Goal: Transaction & Acquisition: Book appointment/travel/reservation

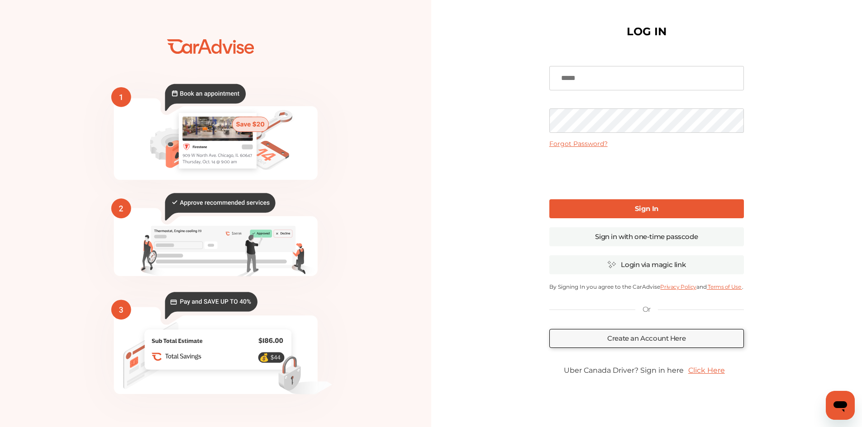
click at [633, 72] on input at bounding box center [646, 78] width 195 height 24
type input "**********"
click at [653, 209] on b "Sign In" at bounding box center [647, 208] width 24 height 9
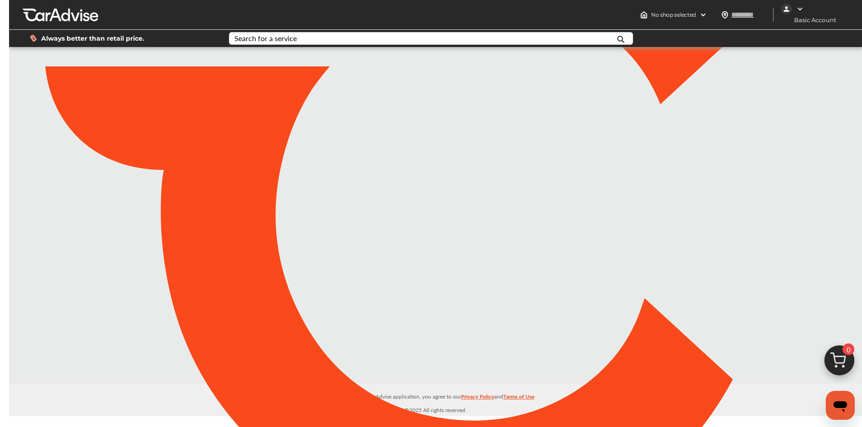
type input "*****"
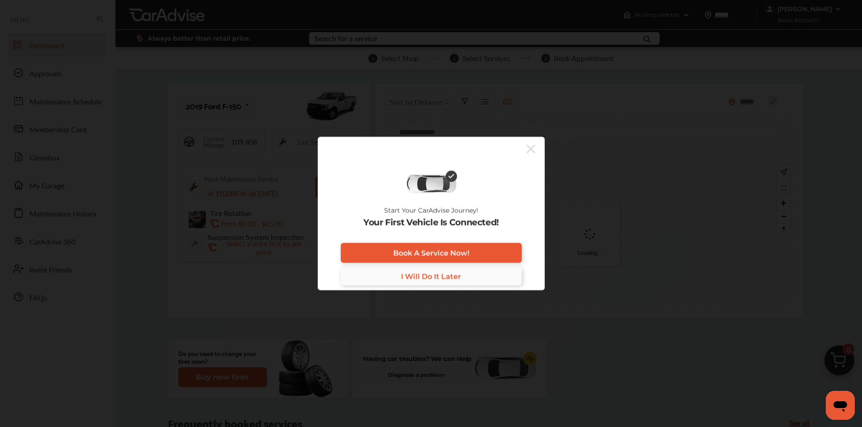
click at [432, 276] on span "I Will Do It Later" at bounding box center [431, 276] width 60 height 9
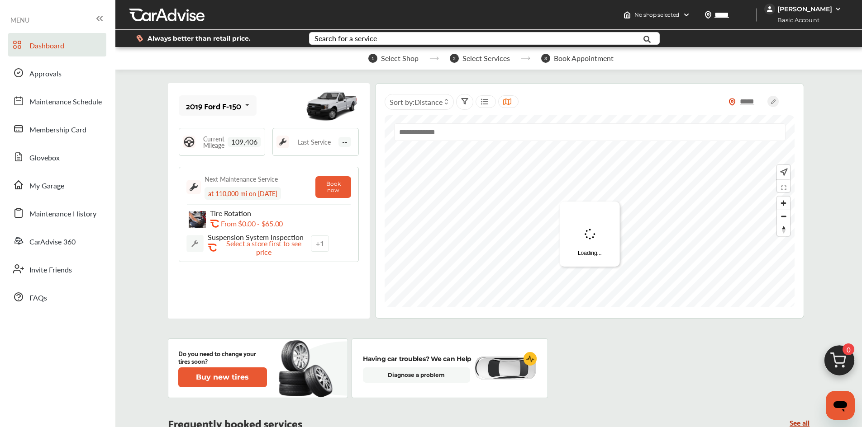
click at [245, 106] on icon at bounding box center [246, 104] width 15 height 19
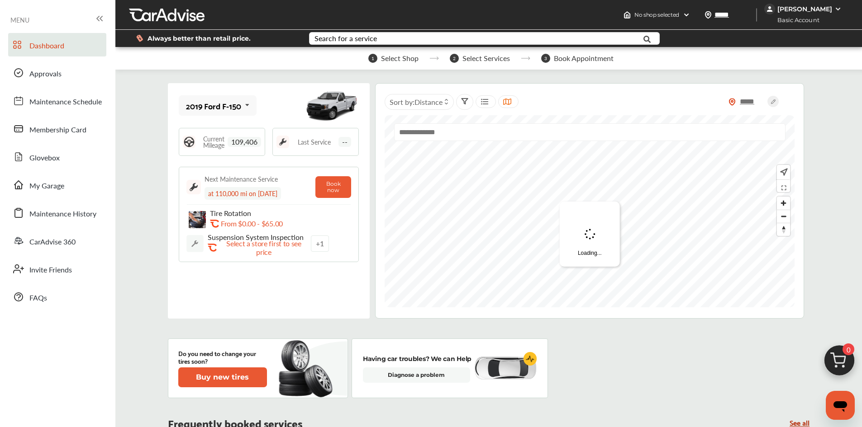
click at [804, 7] on div "[PERSON_NAME]" at bounding box center [804, 9] width 55 height 8
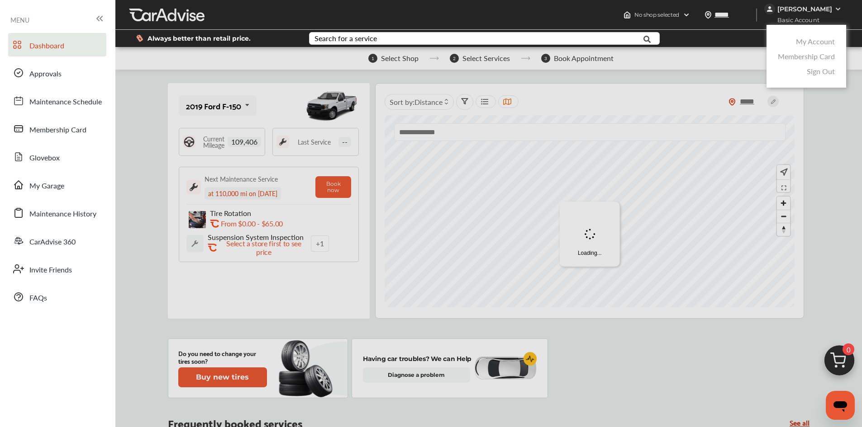
click at [808, 57] on link "Membership Card" at bounding box center [806, 56] width 57 height 10
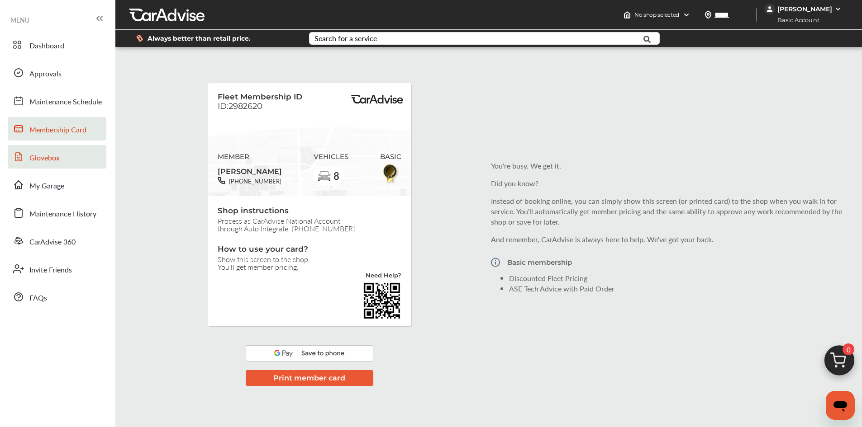
click at [48, 158] on span "Glovebox" at bounding box center [44, 158] width 30 height 12
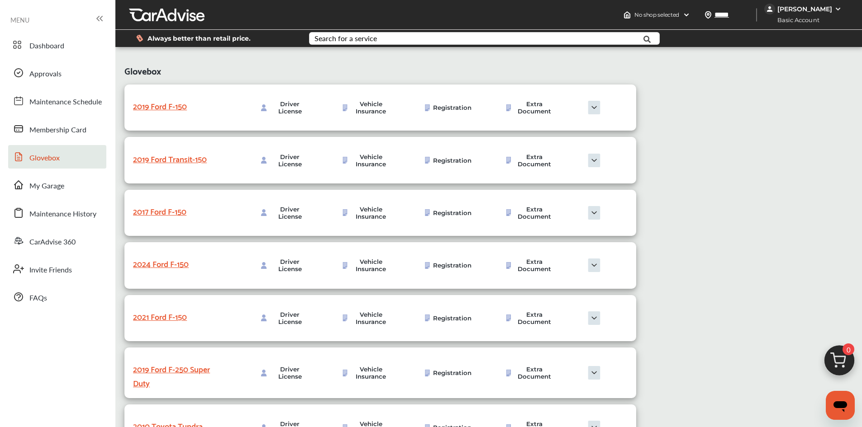
click at [592, 109] on img at bounding box center [593, 108] width 45 height 14
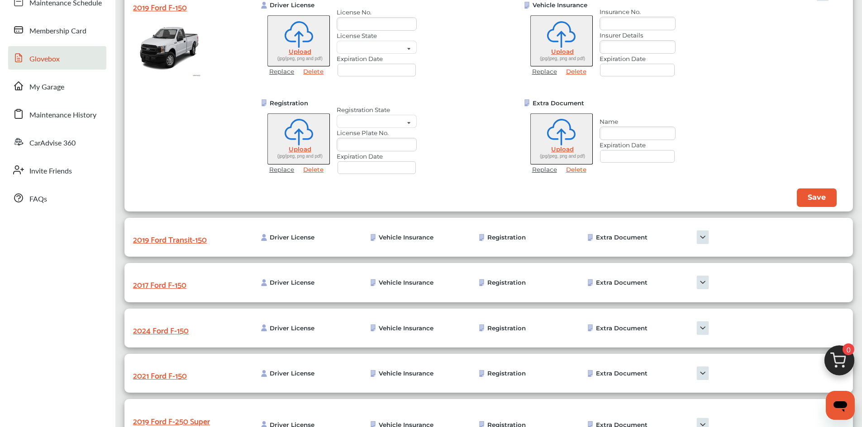
scroll to position [136, 0]
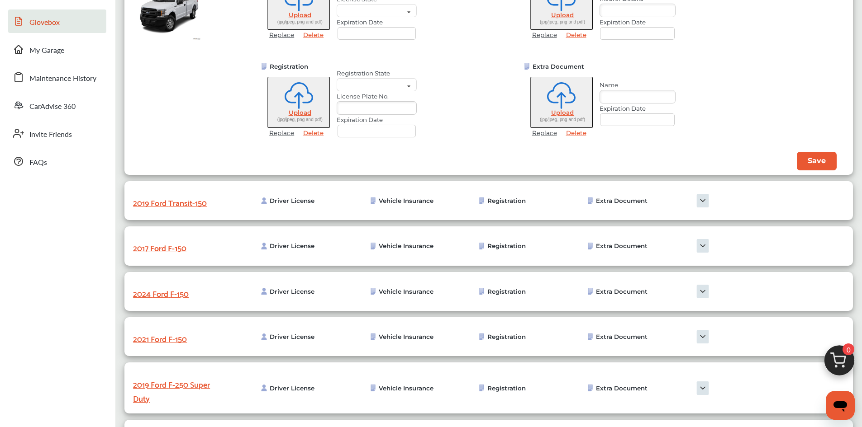
click at [703, 199] on img at bounding box center [702, 201] width 45 height 14
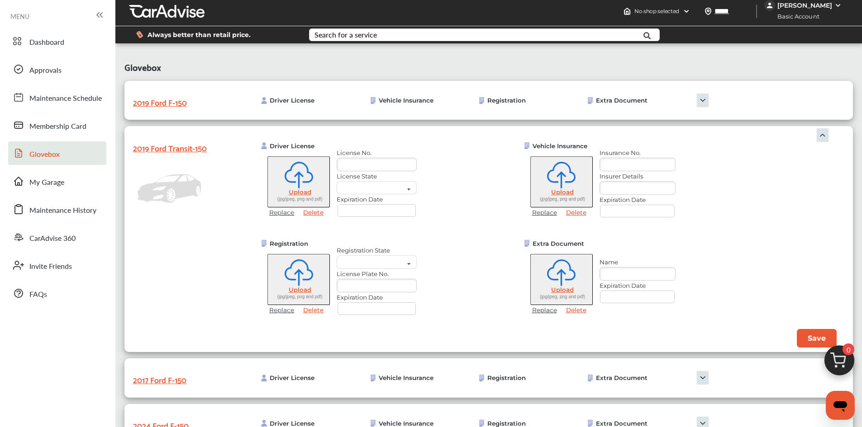
scroll to position [0, 0]
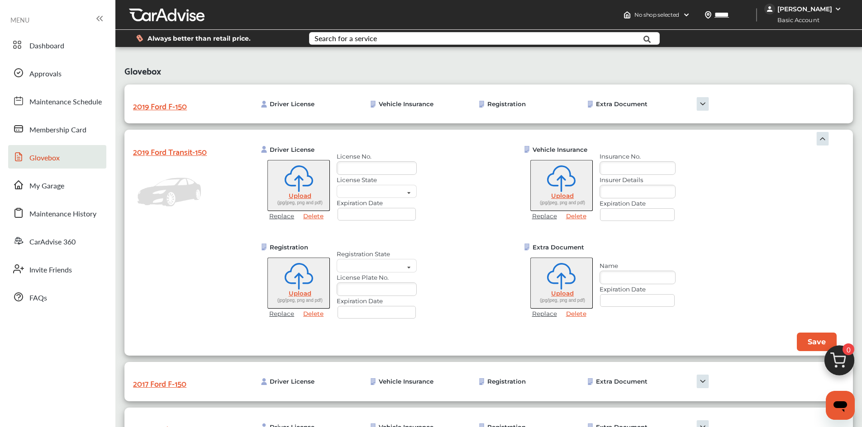
click at [825, 138] on img at bounding box center [823, 139] width 14 height 14
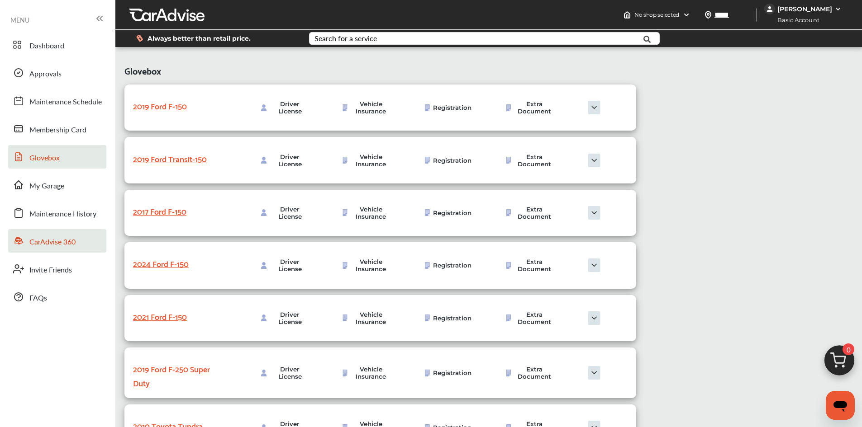
click at [47, 242] on span "CarAdvise 360" at bounding box center [52, 243] width 46 height 12
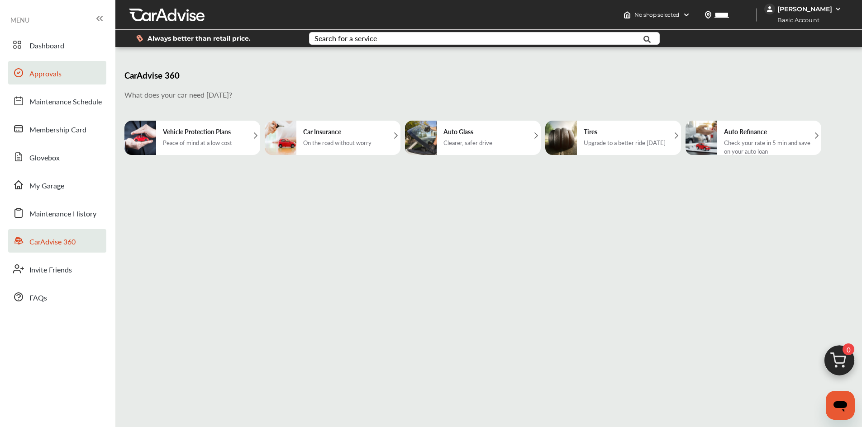
click at [41, 75] on span "Approvals" at bounding box center [45, 74] width 32 height 12
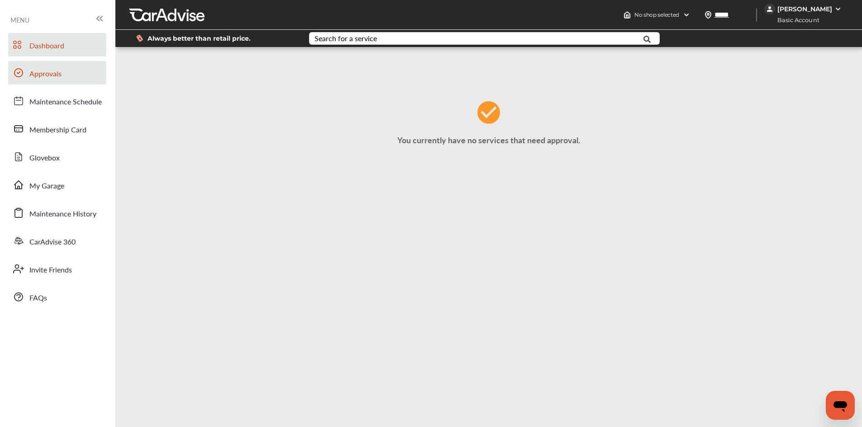
click at [34, 45] on span "Dashboard" at bounding box center [46, 46] width 35 height 12
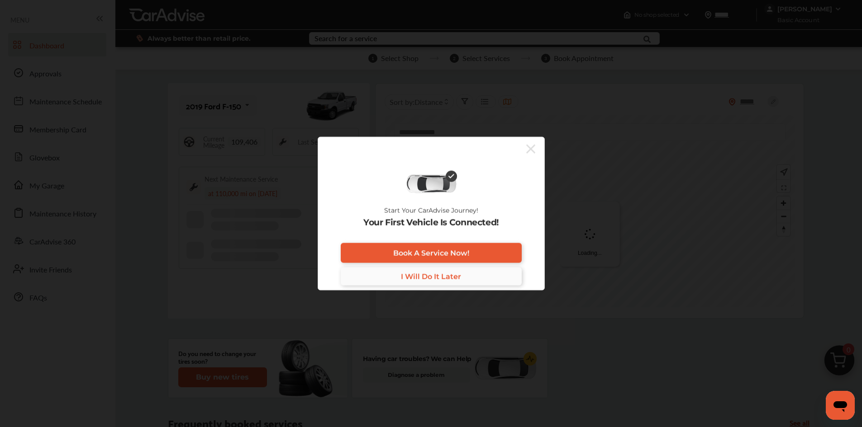
click at [429, 277] on span "I Will Do It Later" at bounding box center [431, 276] width 60 height 9
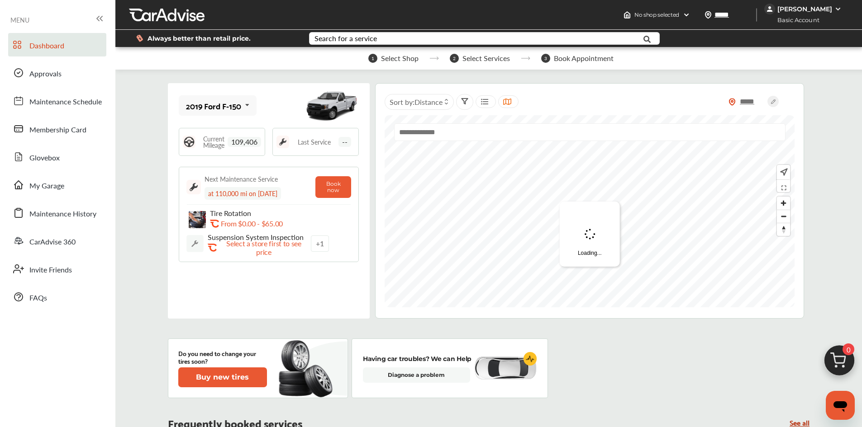
click at [836, 8] on img at bounding box center [837, 8] width 7 height 7
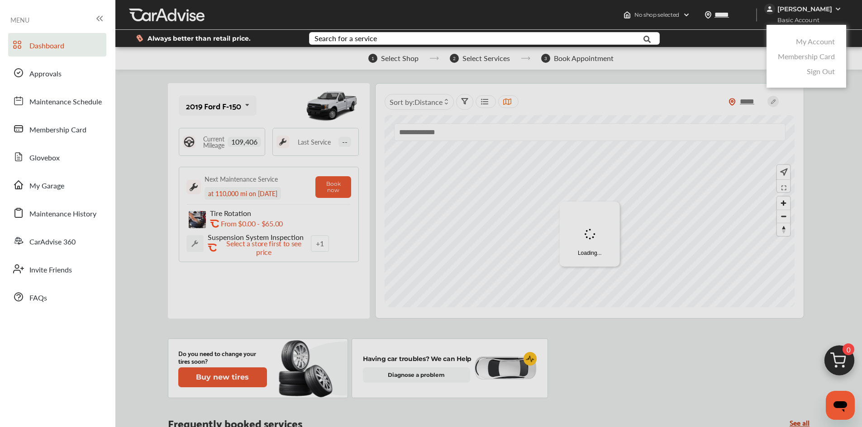
click at [806, 57] on link "Membership Card" at bounding box center [806, 56] width 57 height 10
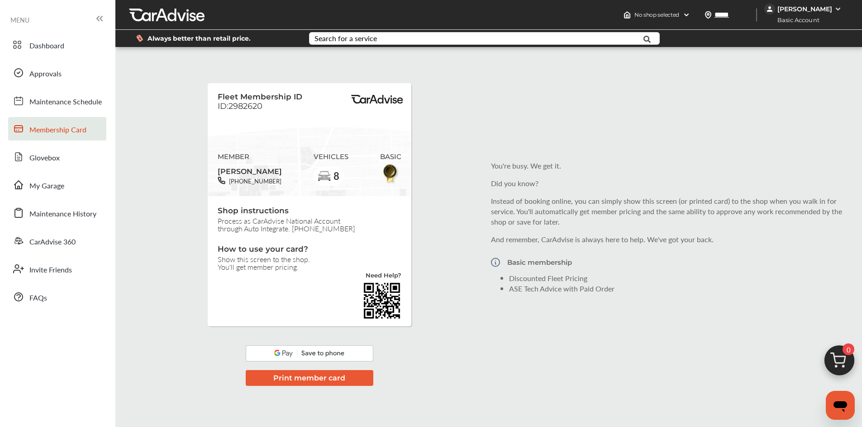
click at [309, 379] on button "Print member card" at bounding box center [310, 378] width 128 height 16
click at [690, 13] on img at bounding box center [686, 14] width 7 height 7
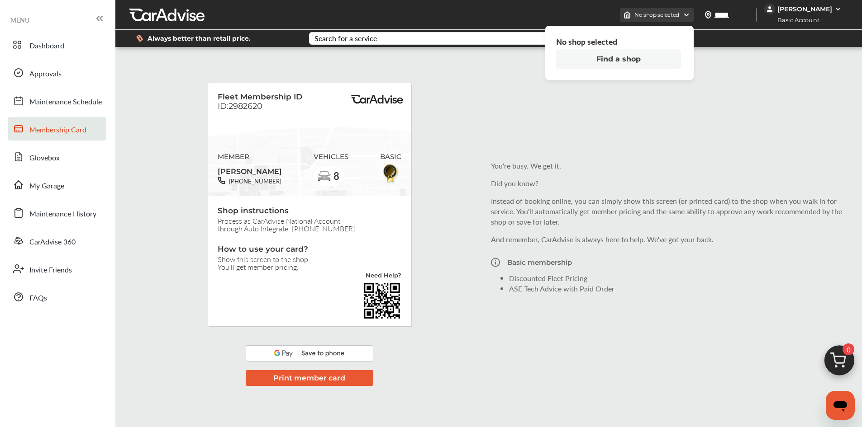
click at [690, 13] on img at bounding box center [686, 14] width 7 height 7
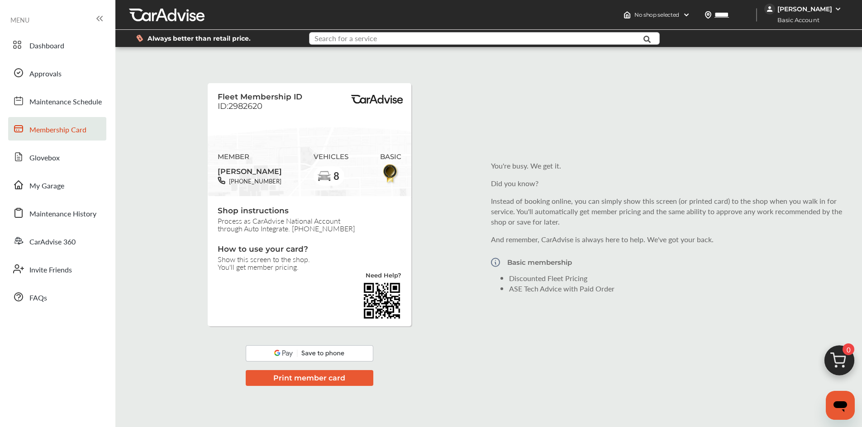
click at [425, 40] on input "text" at bounding box center [470, 40] width 320 height 14
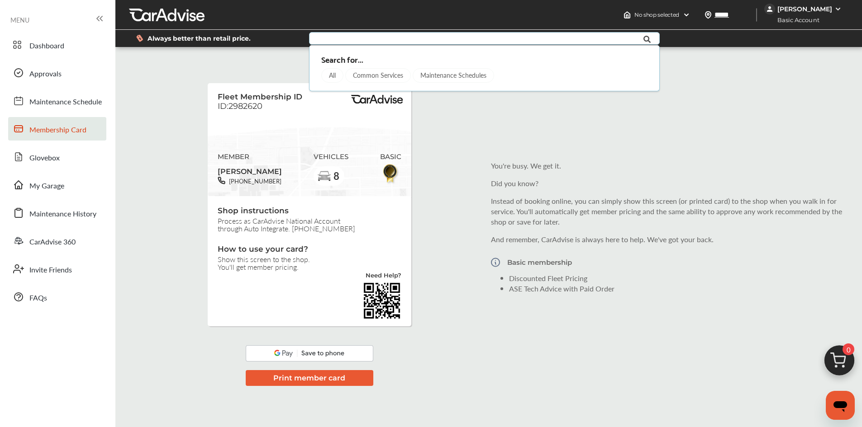
type input "*****"
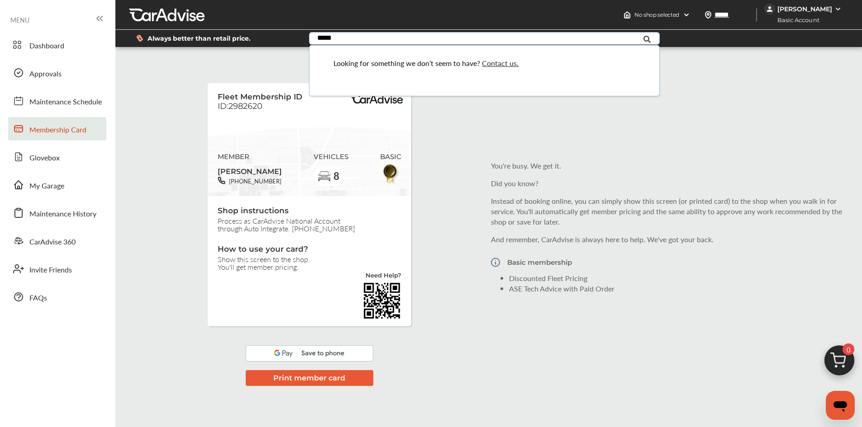
click at [647, 39] on icon at bounding box center [647, 39] width 20 height 23
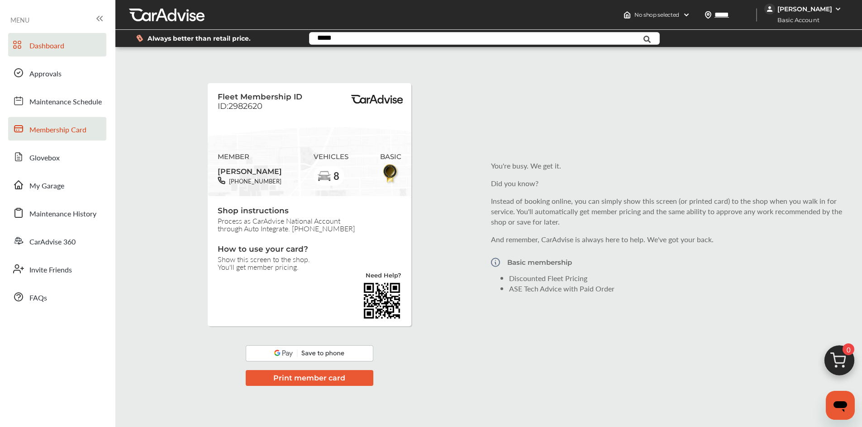
click at [42, 45] on span "Dashboard" at bounding box center [46, 46] width 35 height 12
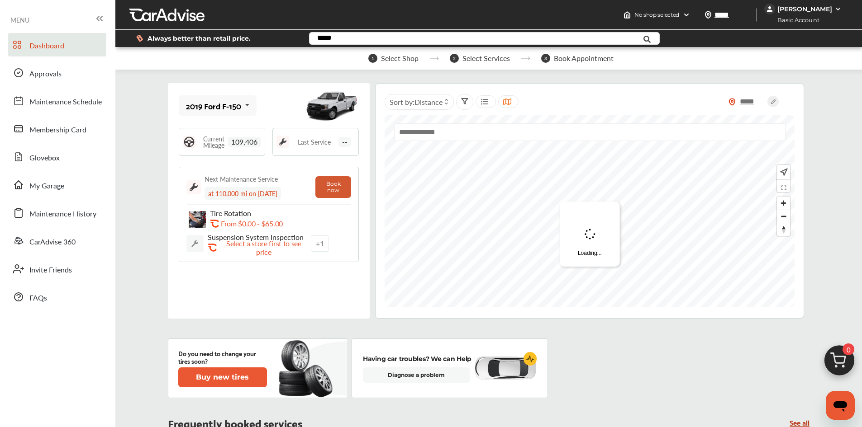
click at [325, 190] on button "Book now" at bounding box center [333, 187] width 36 height 22
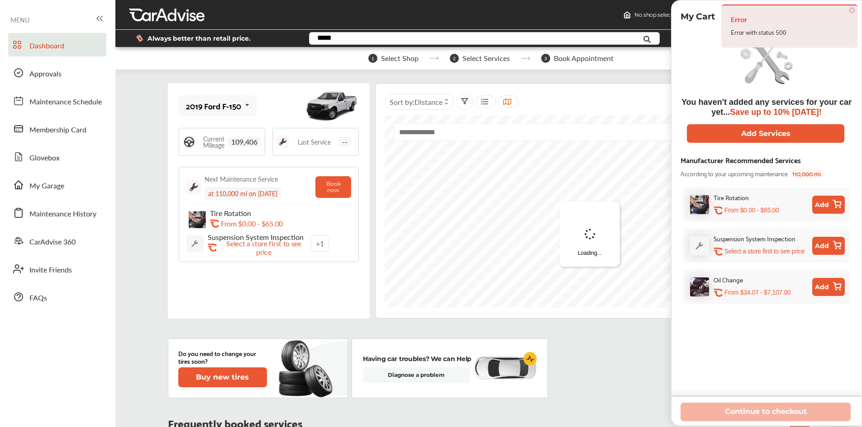
click at [850, 11] on span "×" at bounding box center [852, 10] width 6 height 6
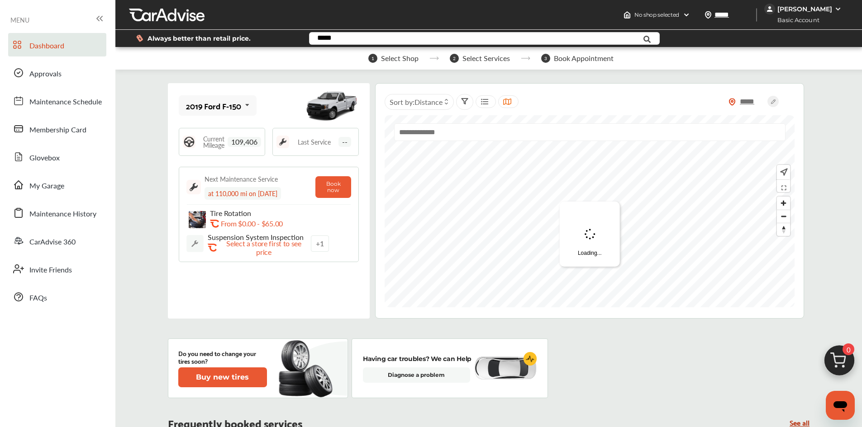
click at [781, 172] on img at bounding box center [782, 172] width 9 height 10
click at [480, 132] on input "text" at bounding box center [589, 132] width 391 height 18
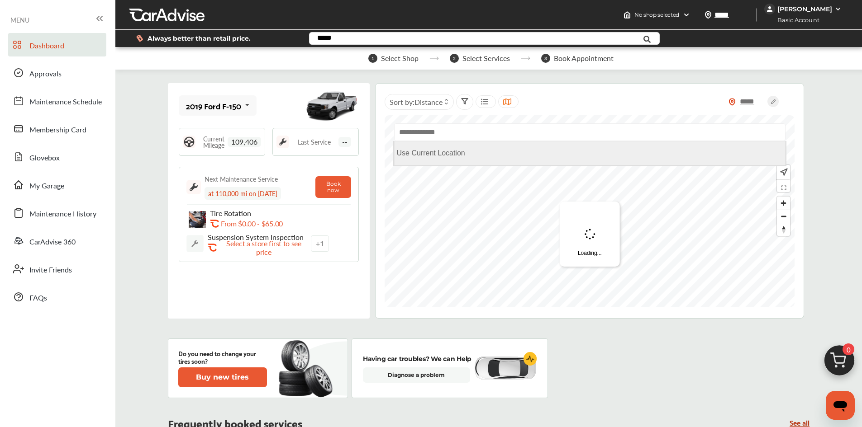
click at [469, 158] on Location "Use Current Location" at bounding box center [589, 153] width 391 height 24
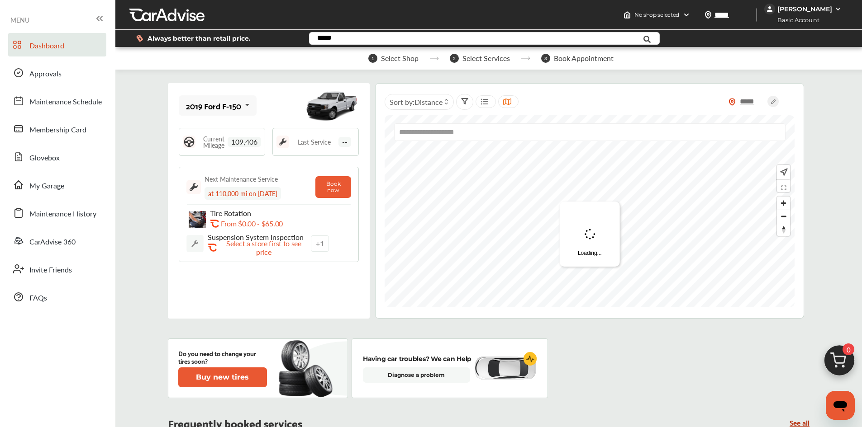
click at [465, 136] on input "**********" at bounding box center [589, 132] width 391 height 18
type input "*"
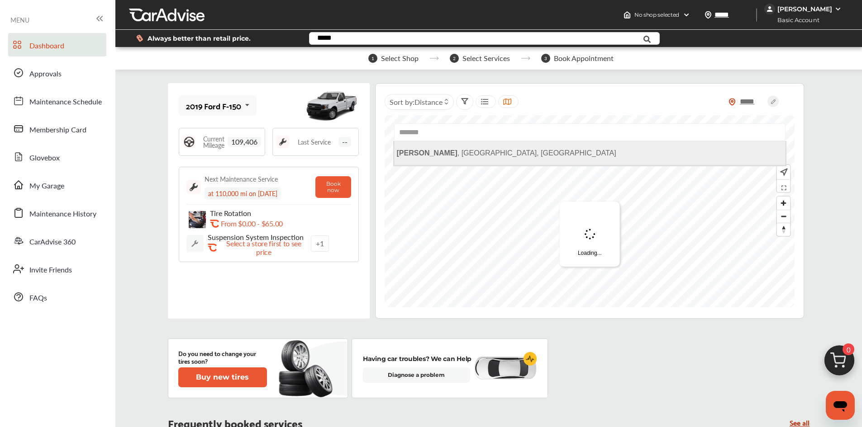
click at [425, 154] on span "Rogers , [GEOGRAPHIC_DATA], [GEOGRAPHIC_DATA]" at bounding box center [506, 153] width 219 height 8
type input "**********"
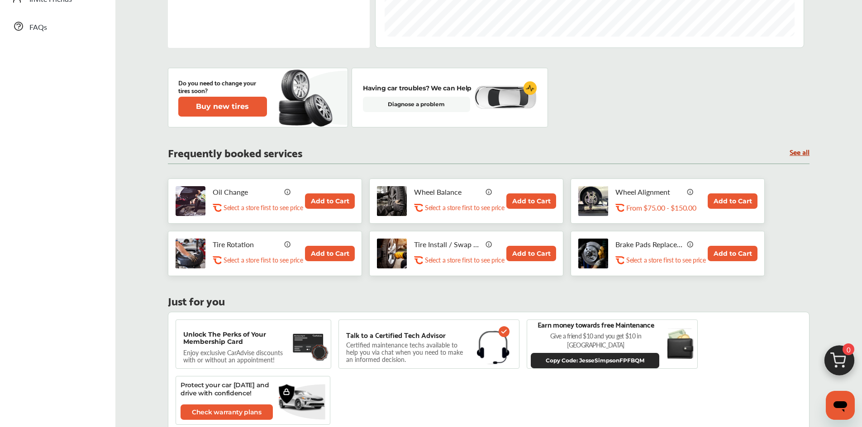
scroll to position [271, 0]
click at [518, 252] on button "Add to Cart" at bounding box center [531, 253] width 50 height 15
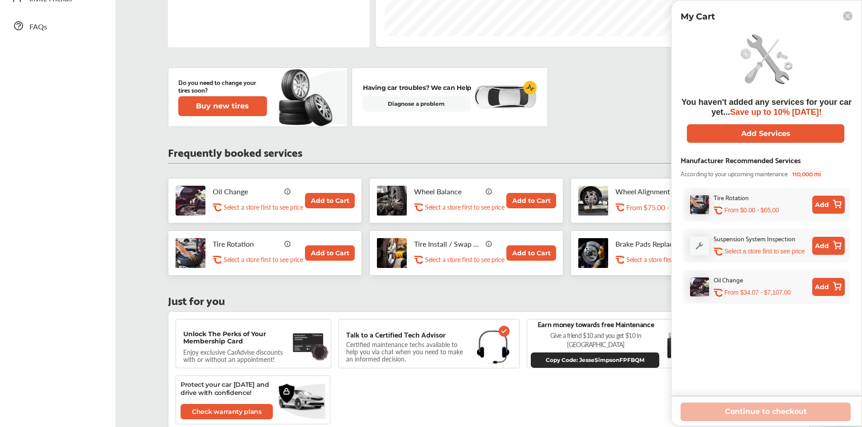
click at [849, 15] on rect at bounding box center [847, 15] width 9 height 9
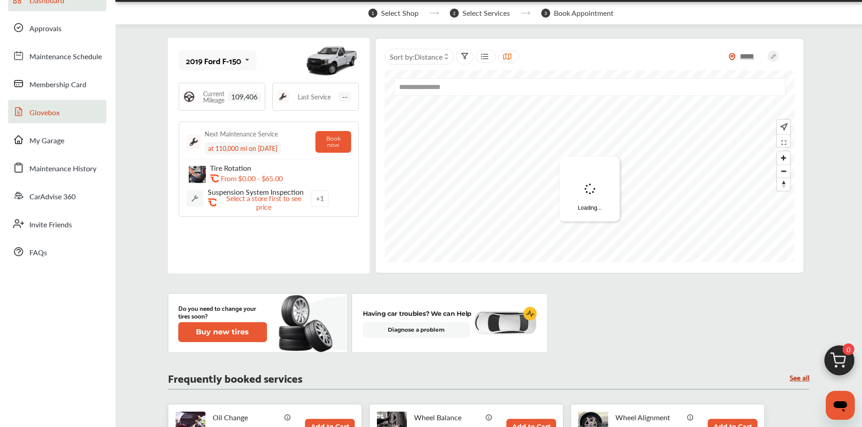
scroll to position [0, 0]
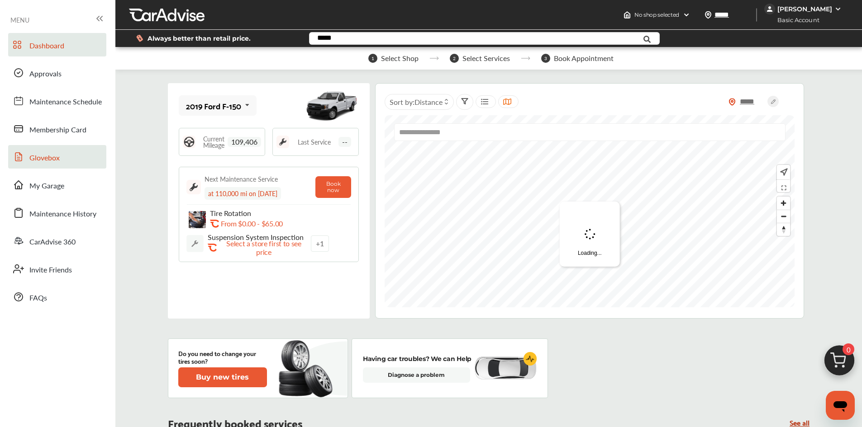
click at [54, 154] on span "Glovebox" at bounding box center [44, 158] width 30 height 12
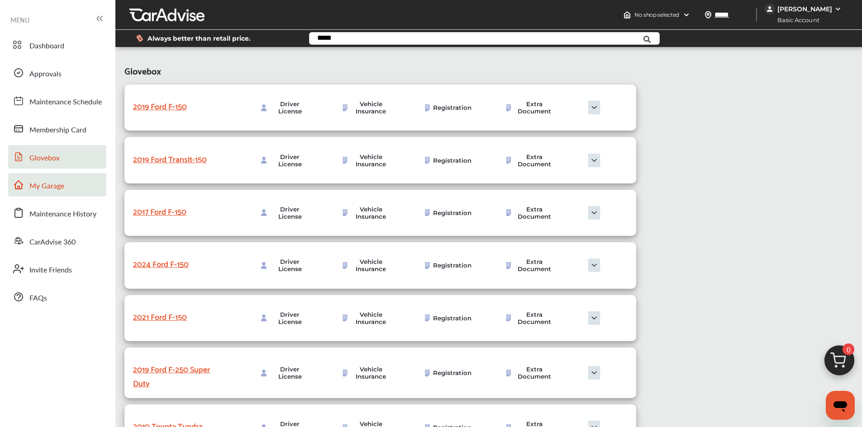
click at [48, 185] on span "My Garage" at bounding box center [46, 186] width 35 height 12
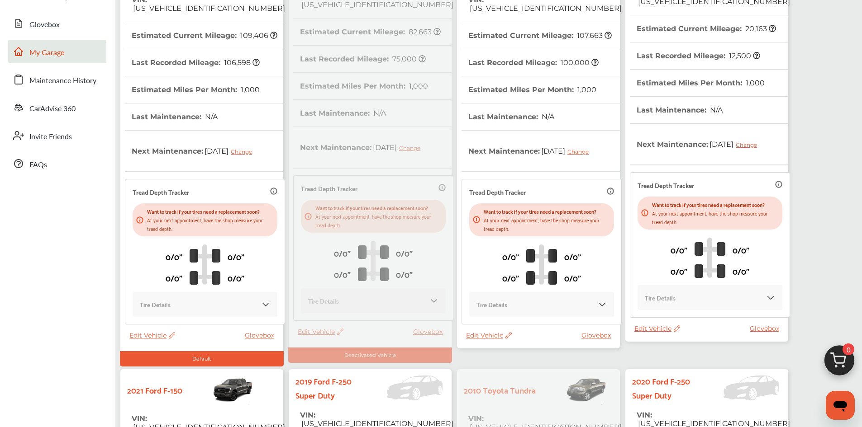
scroll to position [136, 0]
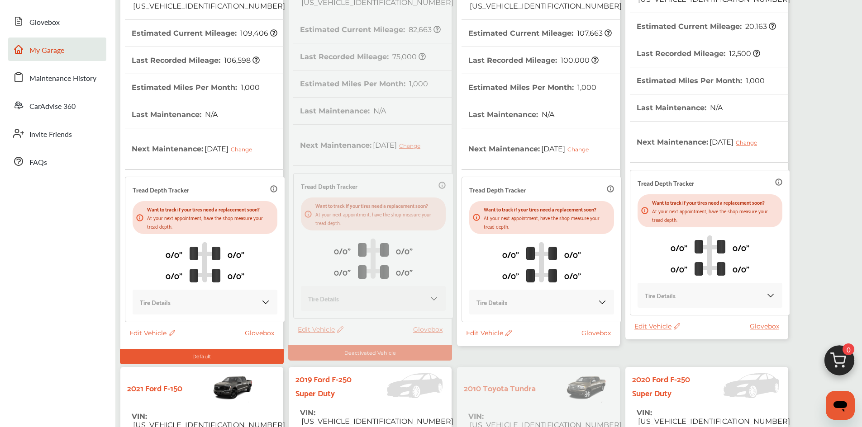
click at [318, 330] on div "2019 Ford F-150 VIN : [US_VEHICLE_IDENTIFICATION_NUMBER] Estimated Current Mile…" at bounding box center [489, 369] width 742 height 849
click at [337, 332] on div "2019 Ford F-150 VIN : [US_VEHICLE_IDENTIFICATION_NUMBER] Estimated Current Mile…" at bounding box center [489, 369] width 742 height 849
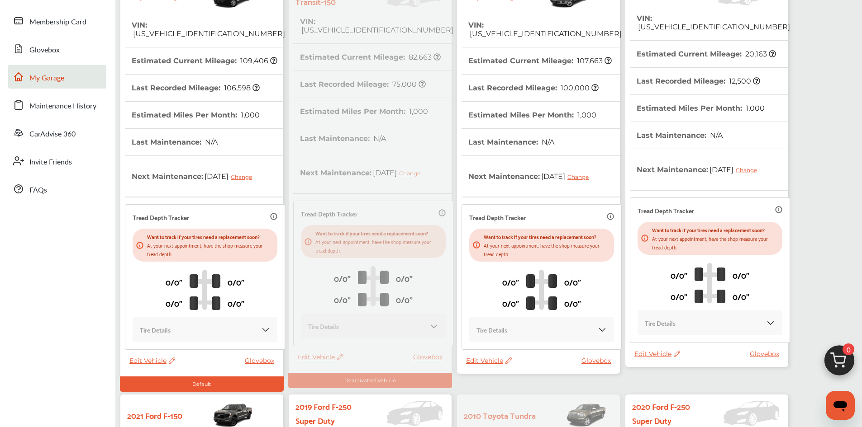
scroll to position [90, 0]
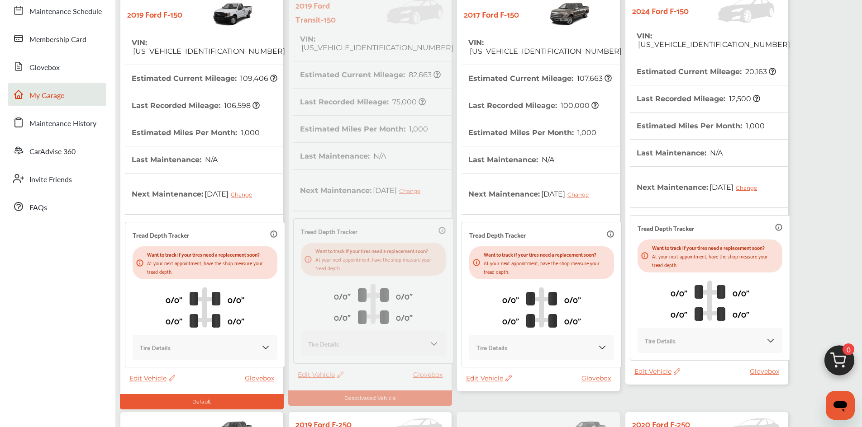
click at [487, 379] on span "Edit Vehicle" at bounding box center [489, 379] width 46 height 8
click at [503, 400] on div "Remove" at bounding box center [527, 402] width 81 height 14
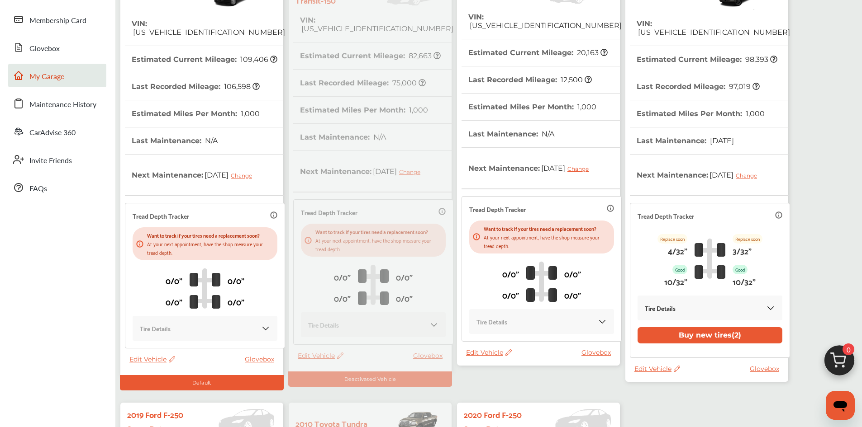
scroll to position [0, 0]
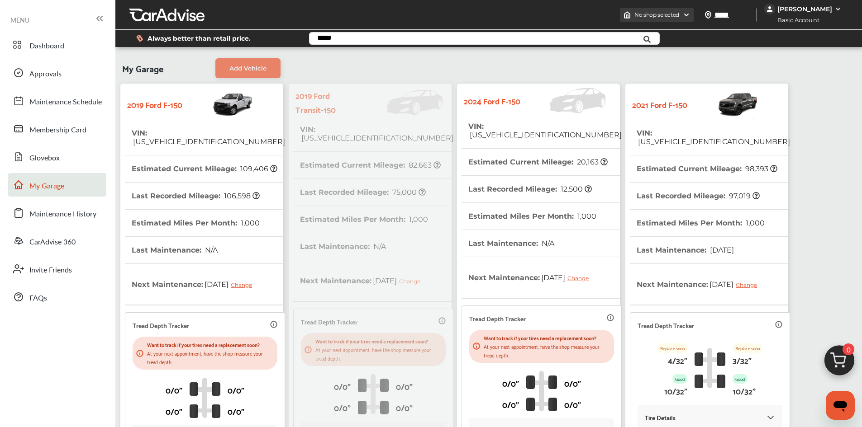
click at [690, 16] on img at bounding box center [686, 14] width 7 height 7
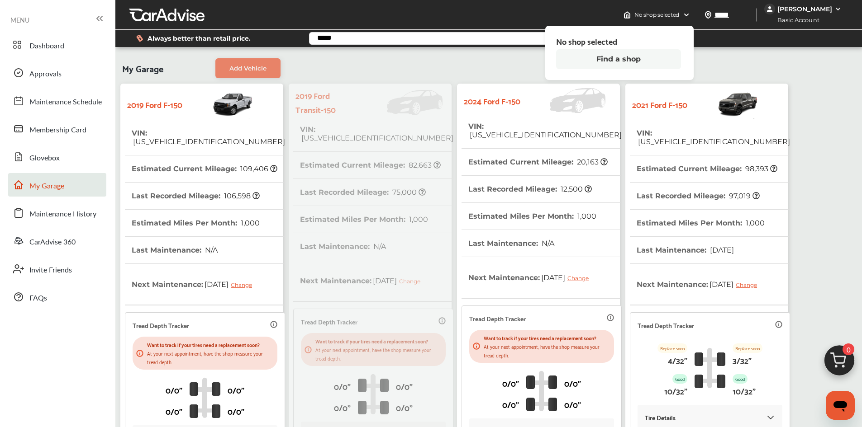
click at [613, 58] on button "Find a shop" at bounding box center [618, 59] width 125 height 20
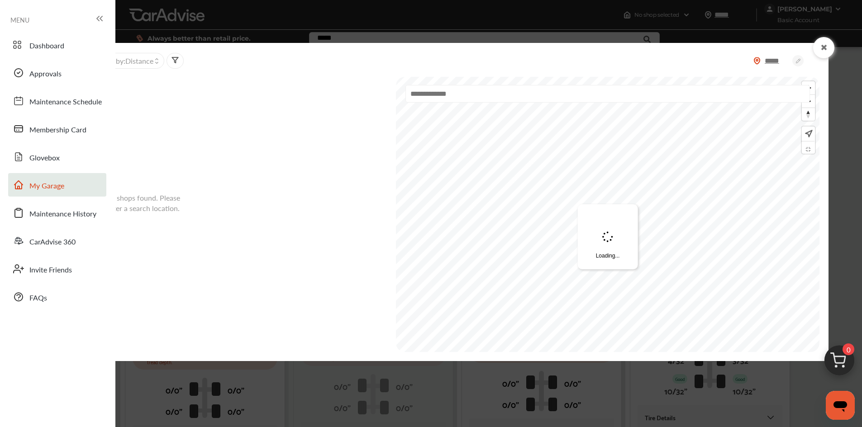
click at [493, 93] on input "text" at bounding box center [607, 94] width 404 height 18
click at [295, 160] on div "No shops found. Please enter a search location." at bounding box center [243, 214] width 296 height 278
click at [56, 104] on span "Maintenance Schedule" at bounding box center [65, 102] width 72 height 12
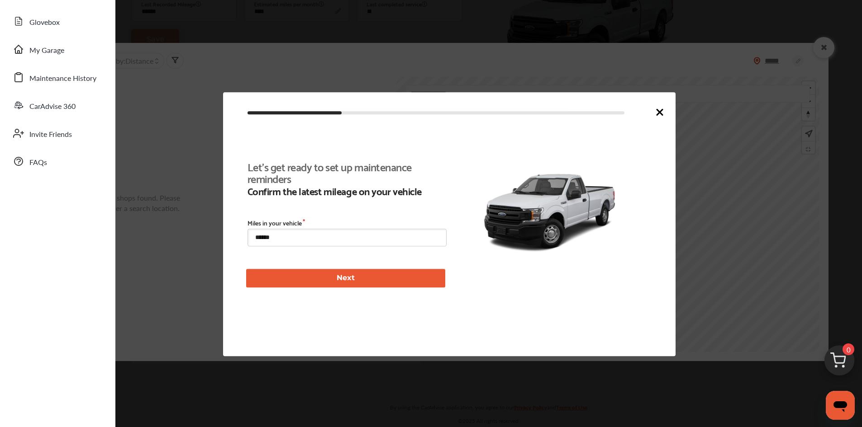
scroll to position [209, 0]
click at [660, 111] on icon at bounding box center [659, 112] width 11 height 11
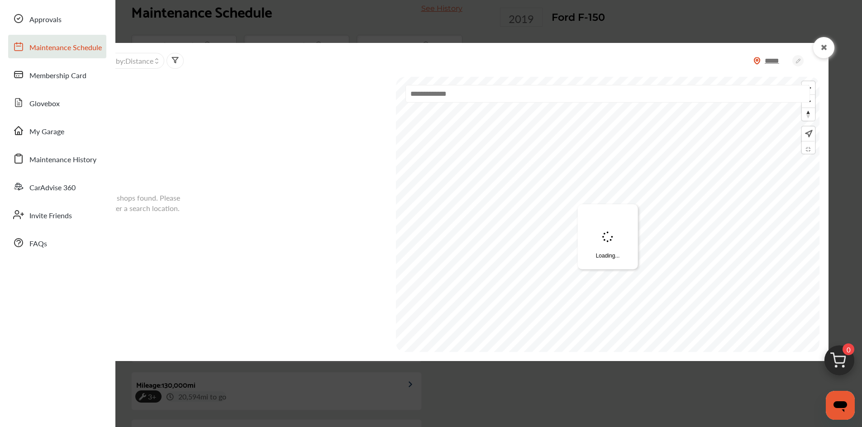
scroll to position [0, 0]
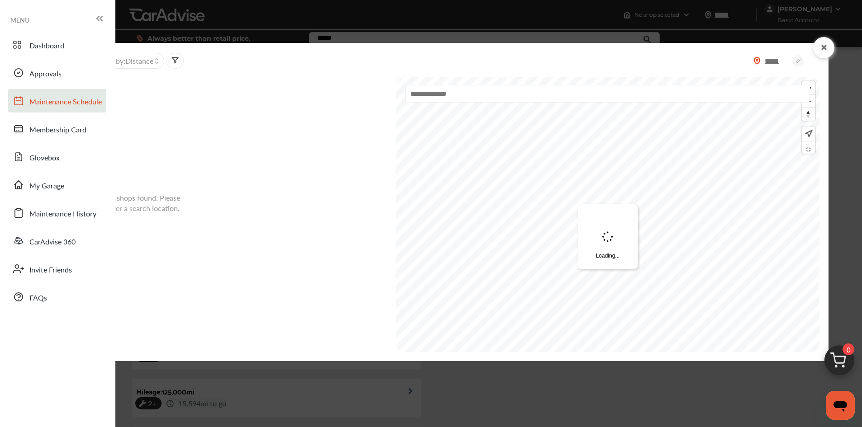
click at [26, 22] on span "MENU" at bounding box center [19, 19] width 19 height 7
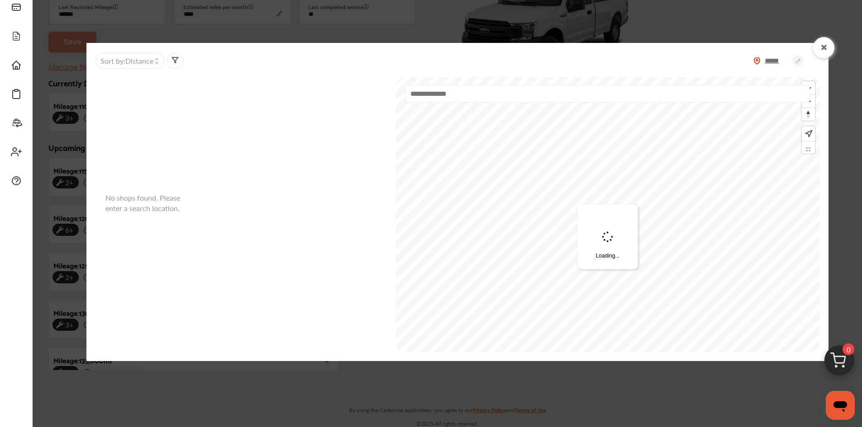
scroll to position [129, 0]
click at [11, 5] on icon at bounding box center [16, 4] width 11 height 11
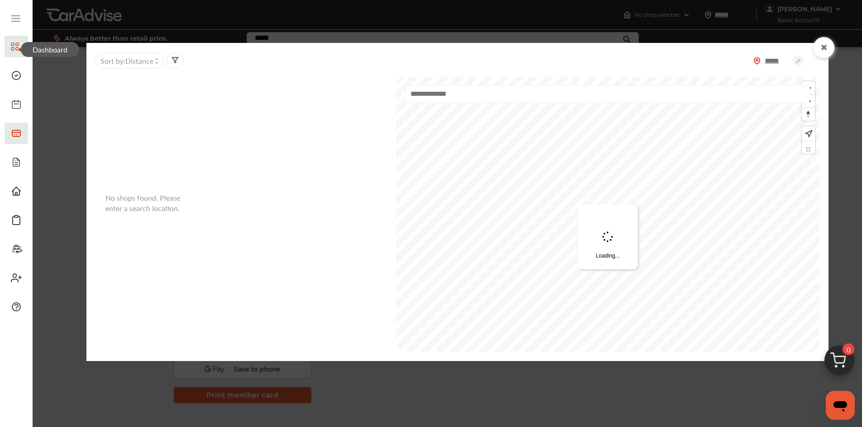
click at [13, 44] on icon at bounding box center [15, 46] width 8 height 11
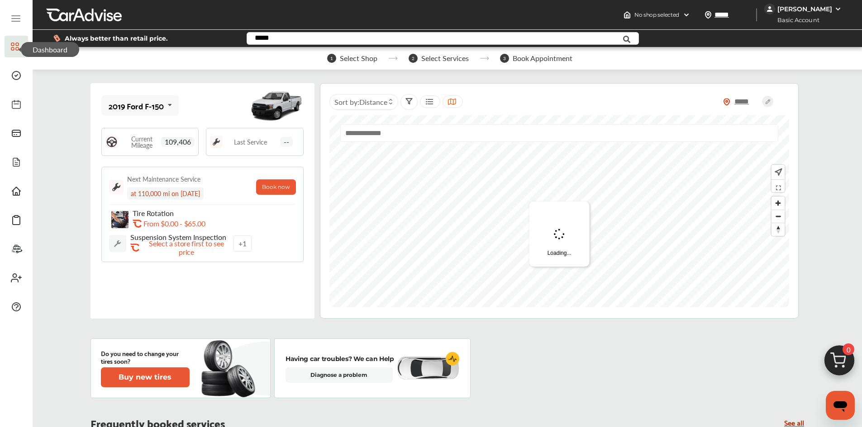
click at [389, 104] on div at bounding box center [390, 101] width 7 height 7
click at [391, 104] on icon at bounding box center [391, 104] width 4 height 4
click at [431, 102] on icon at bounding box center [429, 101] width 9 height 7
click at [403, 128] on input "text" at bounding box center [559, 124] width 456 height 18
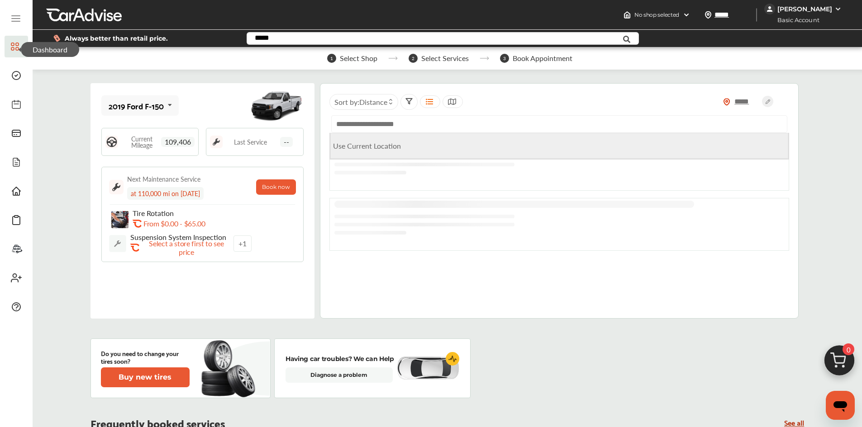
click at [376, 149] on Location "Use Current Location" at bounding box center [559, 146] width 458 height 26
type input "**********"
